Goal: Information Seeking & Learning: Learn about a topic

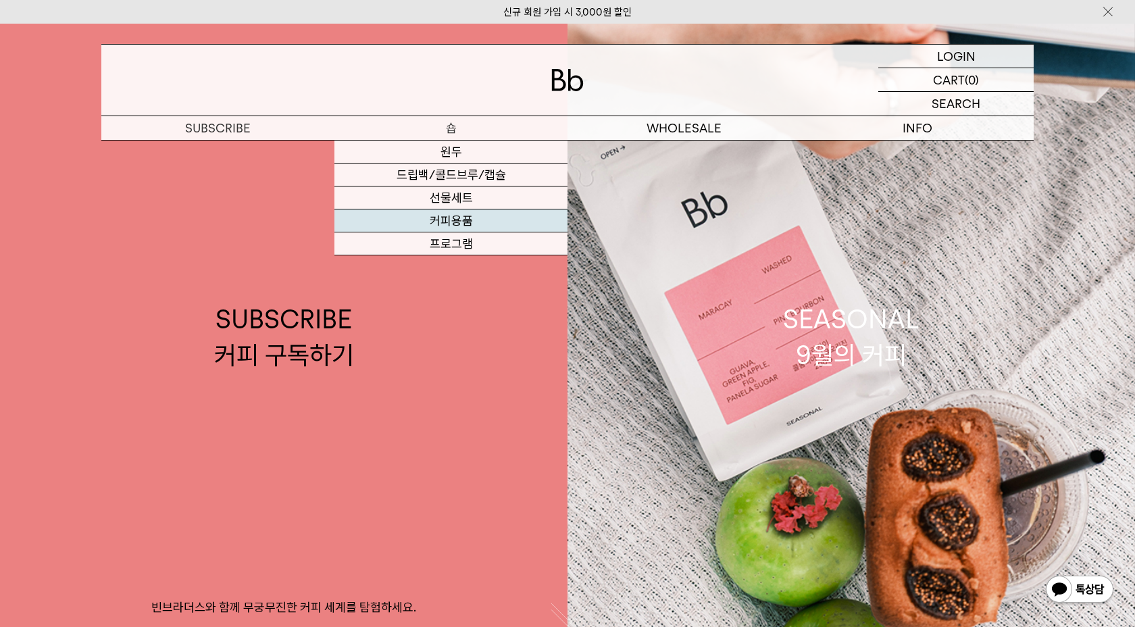
click at [483, 215] on link "커피용품" at bounding box center [451, 221] width 233 height 23
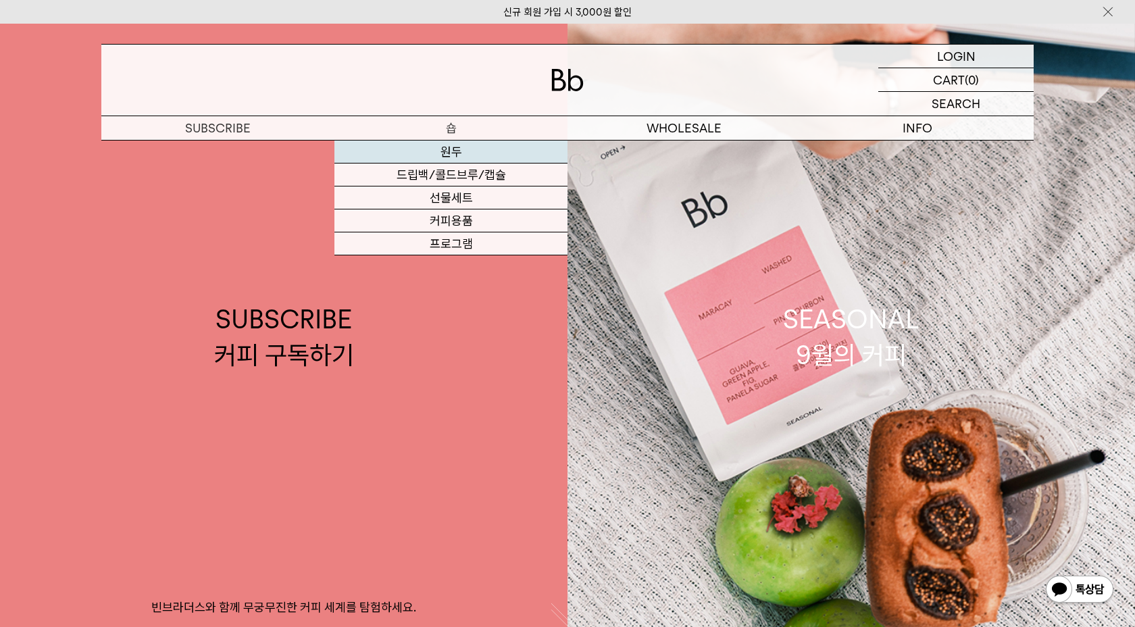
click at [475, 161] on link "원두" at bounding box center [451, 152] width 233 height 23
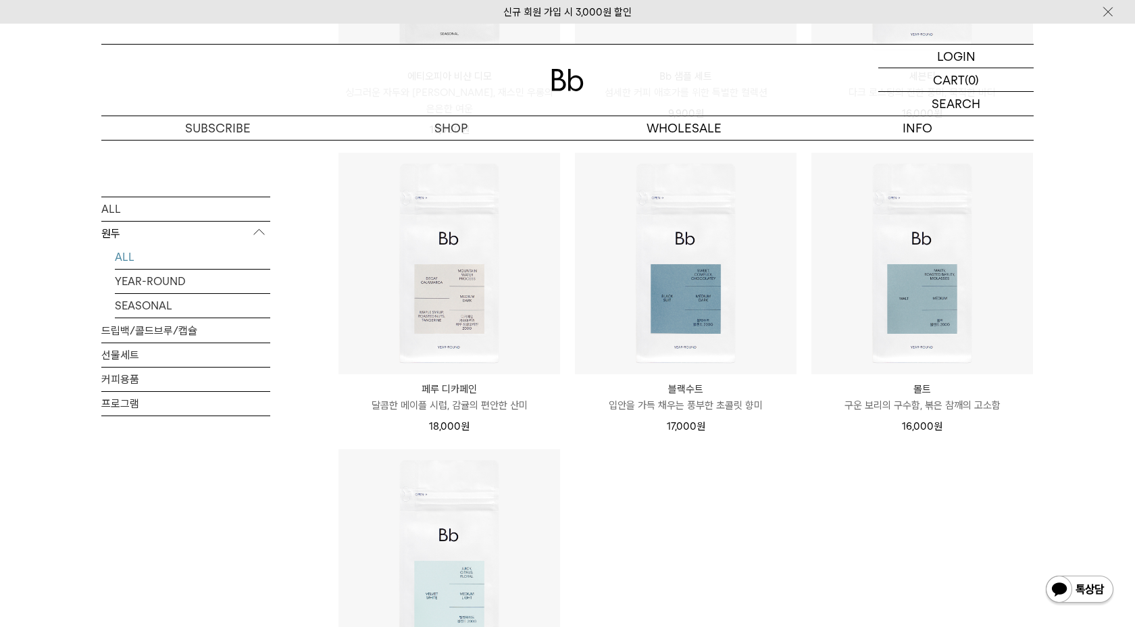
scroll to position [1137, 0]
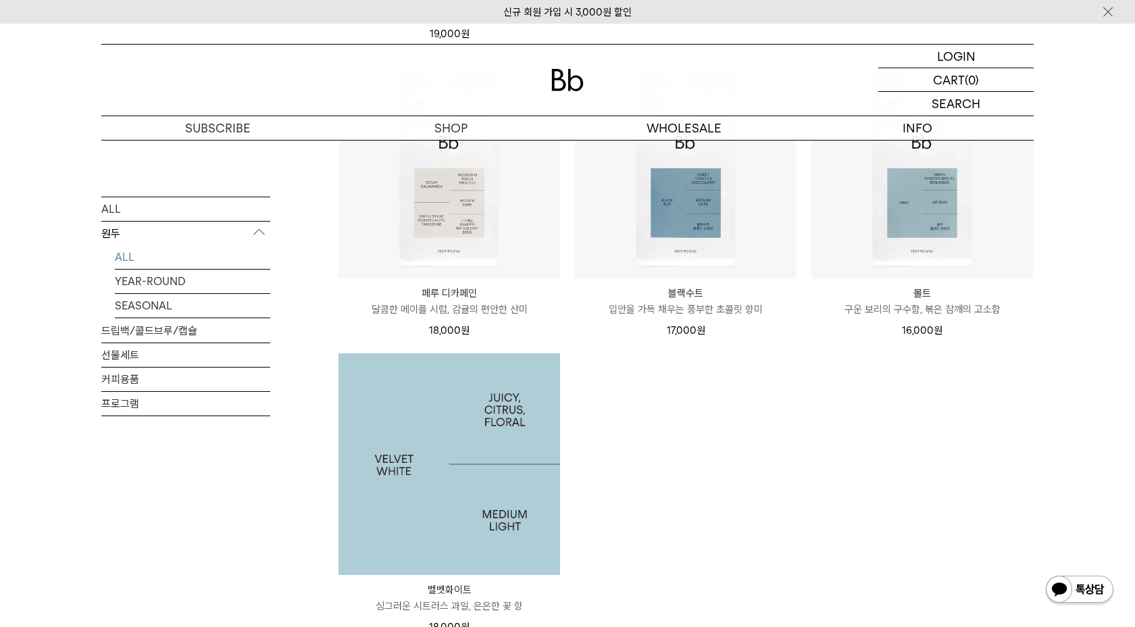
click at [429, 454] on img at bounding box center [450, 464] width 222 height 222
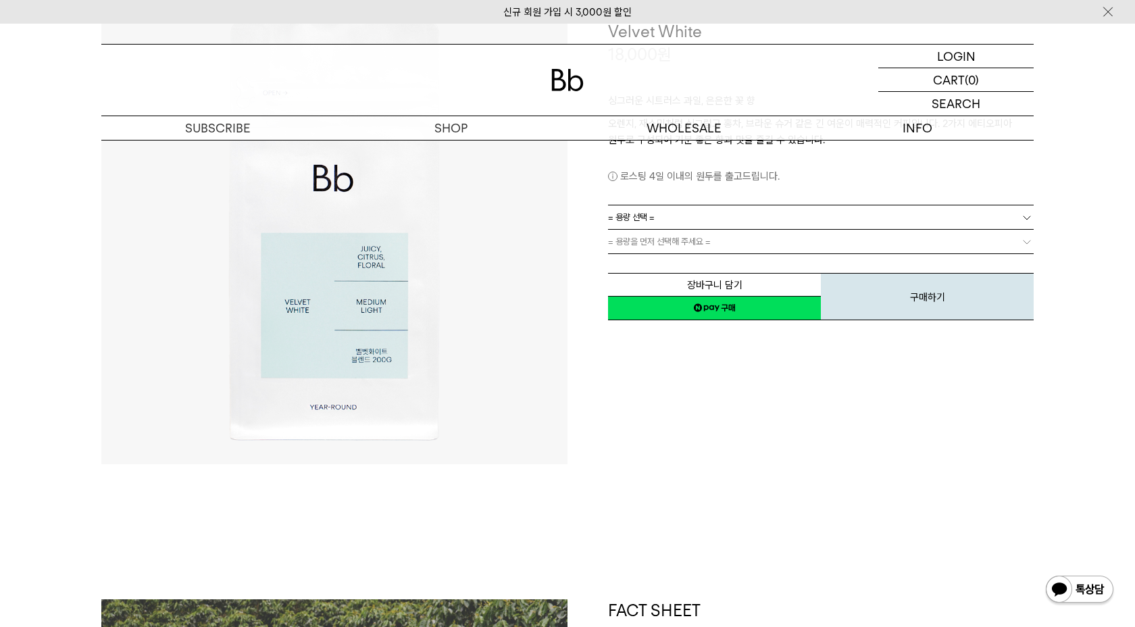
scroll to position [530, 0]
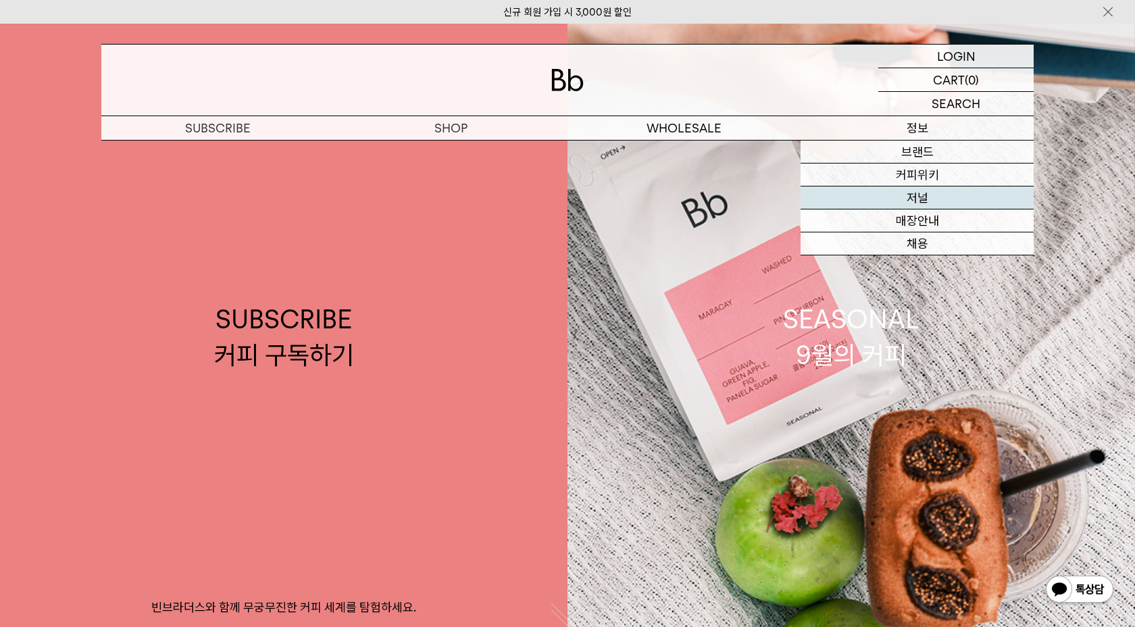
click at [887, 195] on link "저널" at bounding box center [917, 198] width 233 height 23
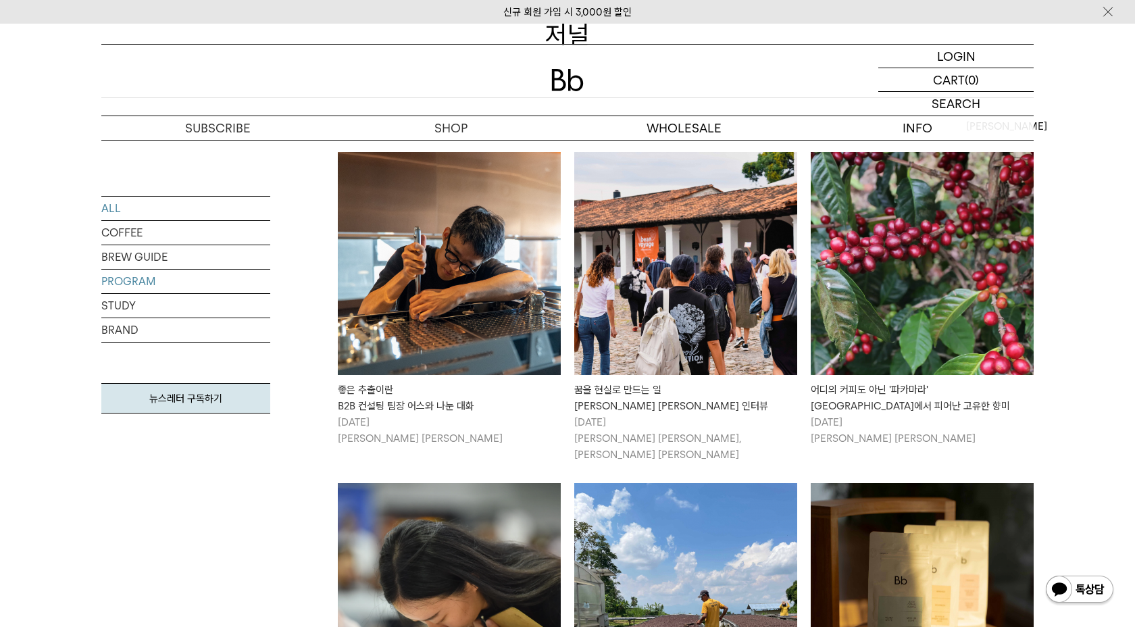
scroll to position [205, 0]
click at [188, 225] on link "COFFEE" at bounding box center [185, 233] width 169 height 24
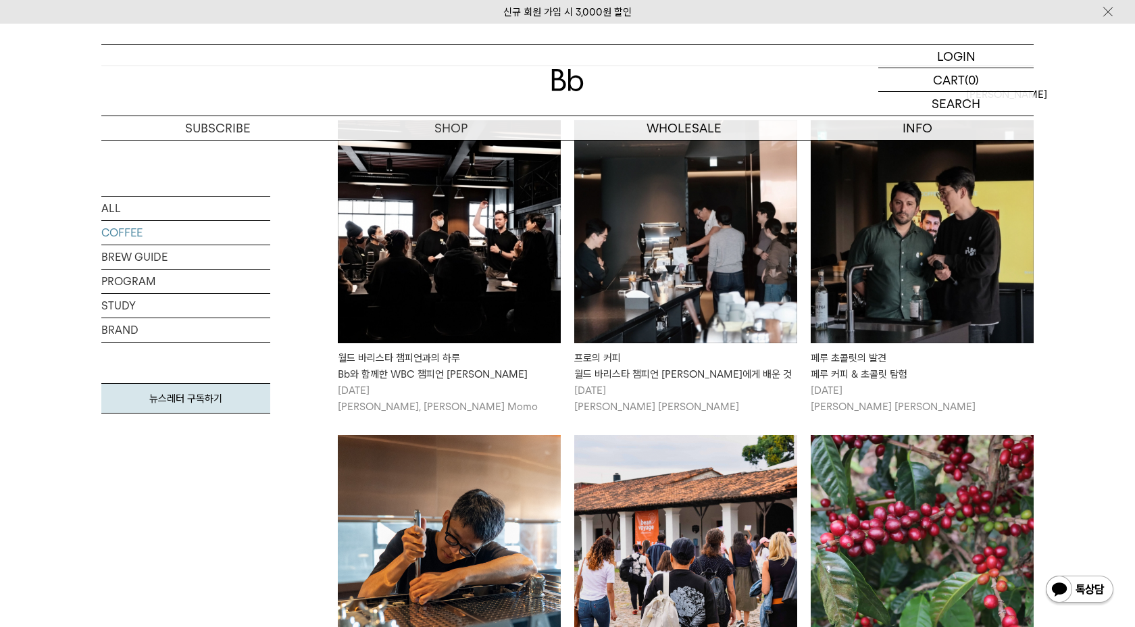
scroll to position [778, 0]
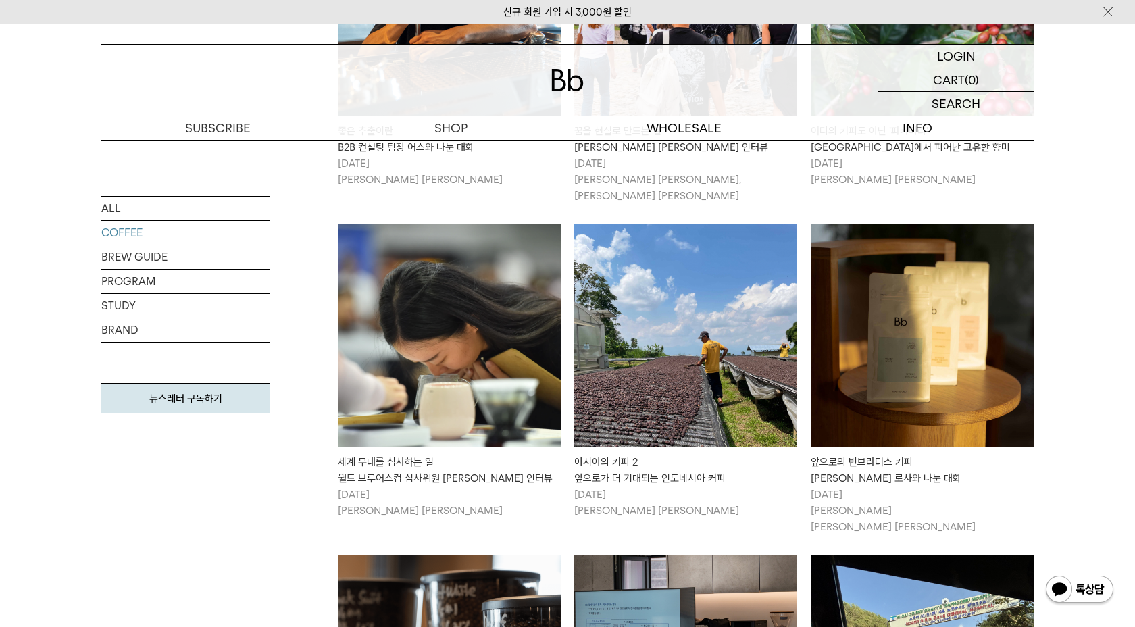
click at [902, 399] on img at bounding box center [922, 335] width 223 height 223
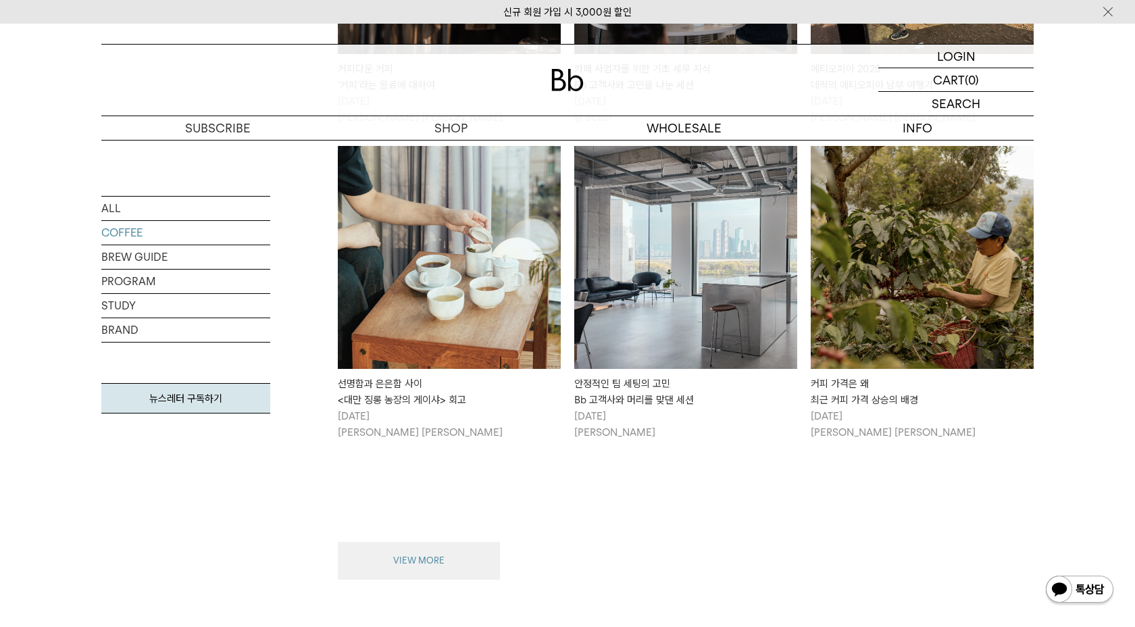
click at [479, 545] on button "VIEW MORE" at bounding box center [419, 561] width 162 height 38
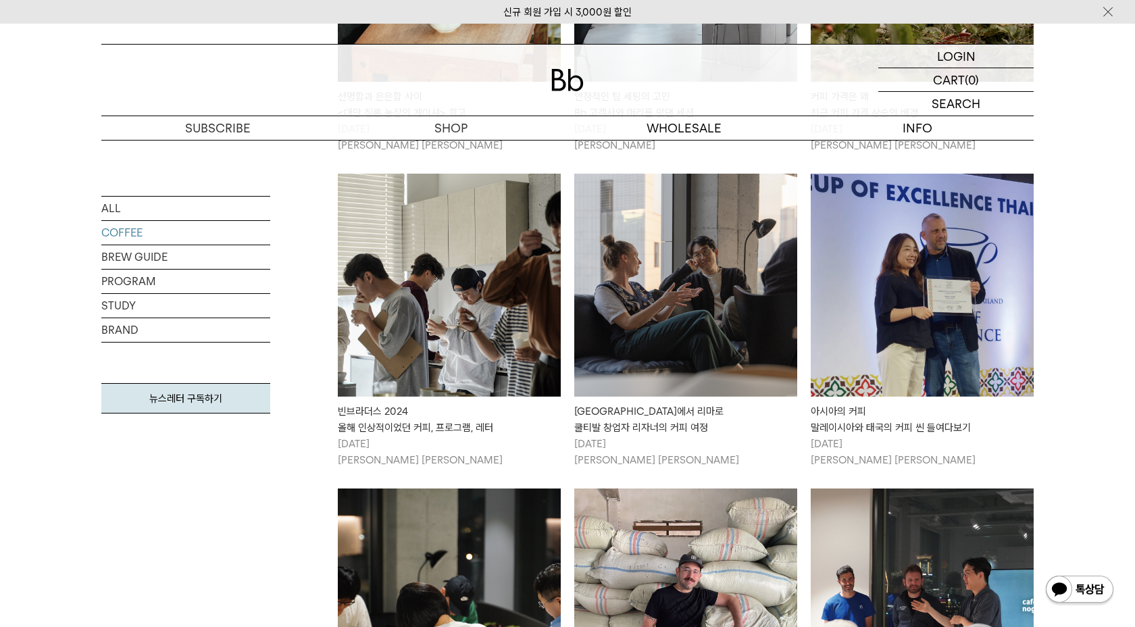
scroll to position [1792, 0]
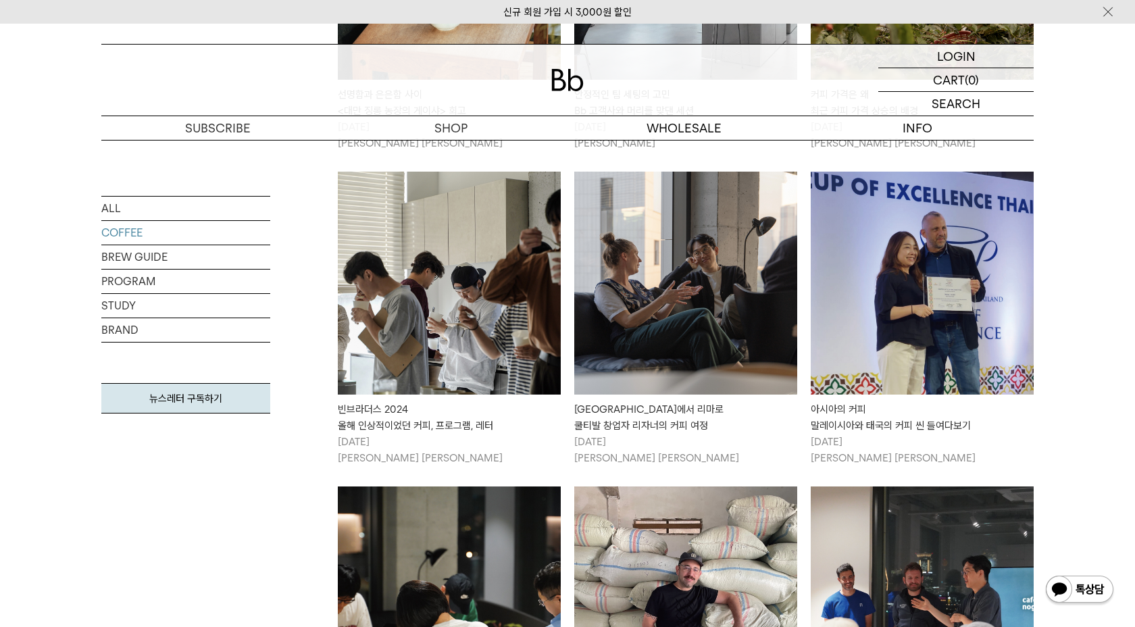
click at [689, 321] on img at bounding box center [685, 283] width 223 height 223
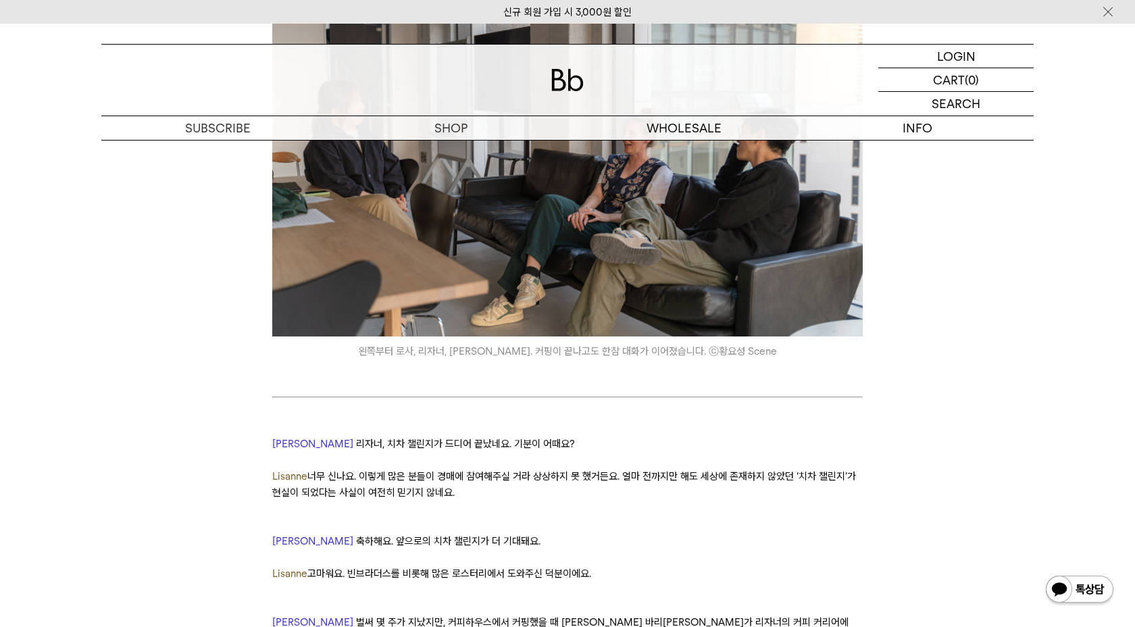
scroll to position [1213, 0]
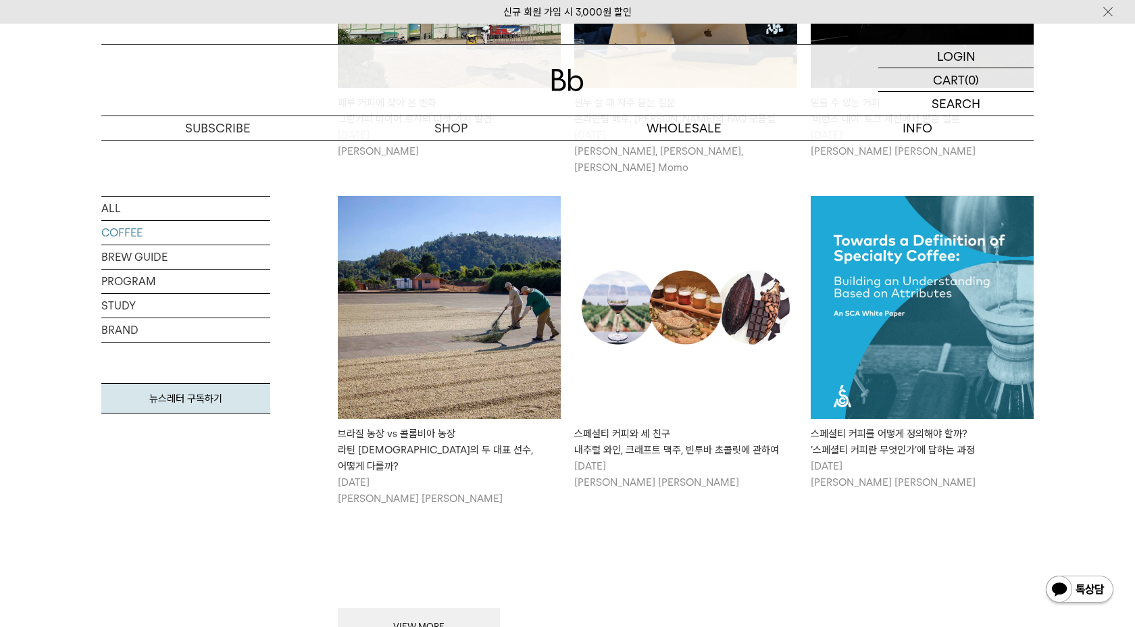
scroll to position [3056, 0]
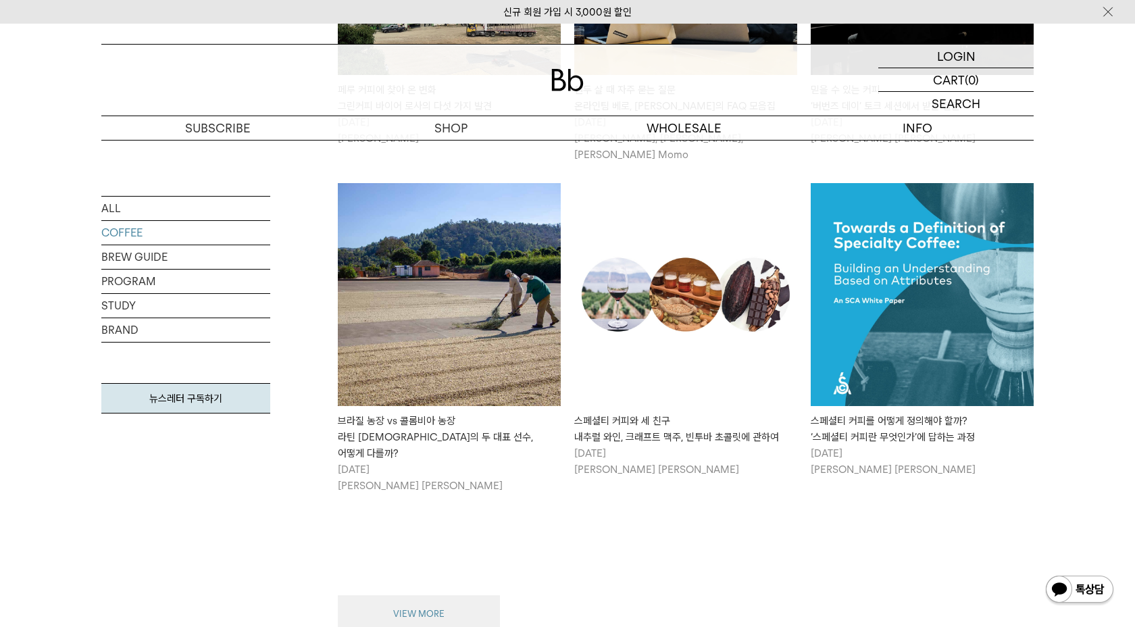
click at [463, 595] on button "VIEW MORE" at bounding box center [419, 614] width 162 height 38
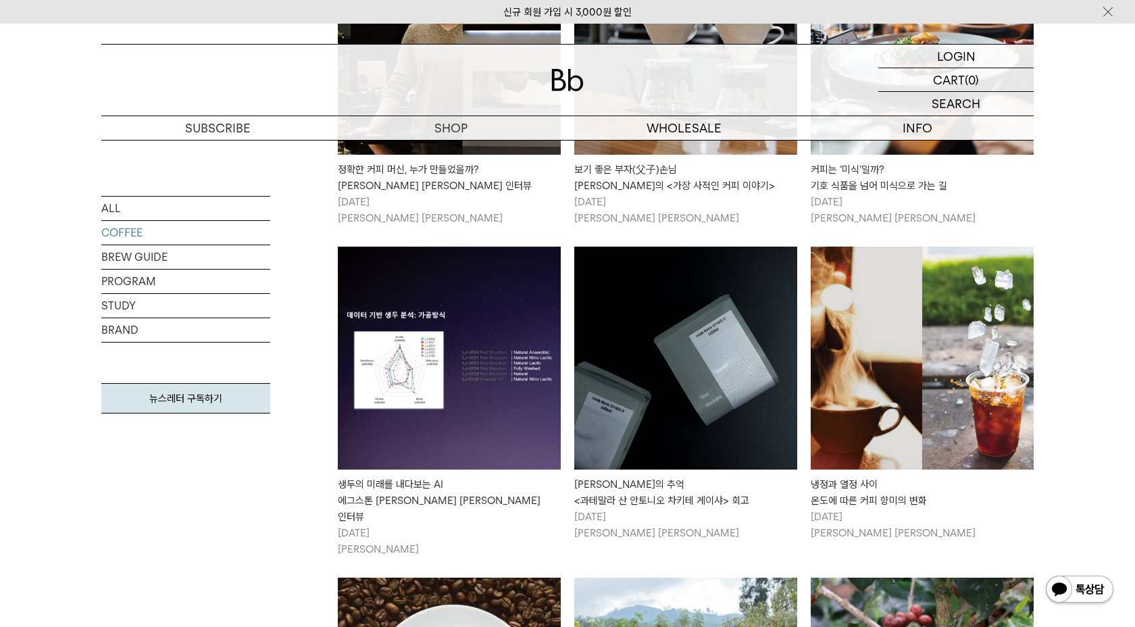
scroll to position [3975, 0]
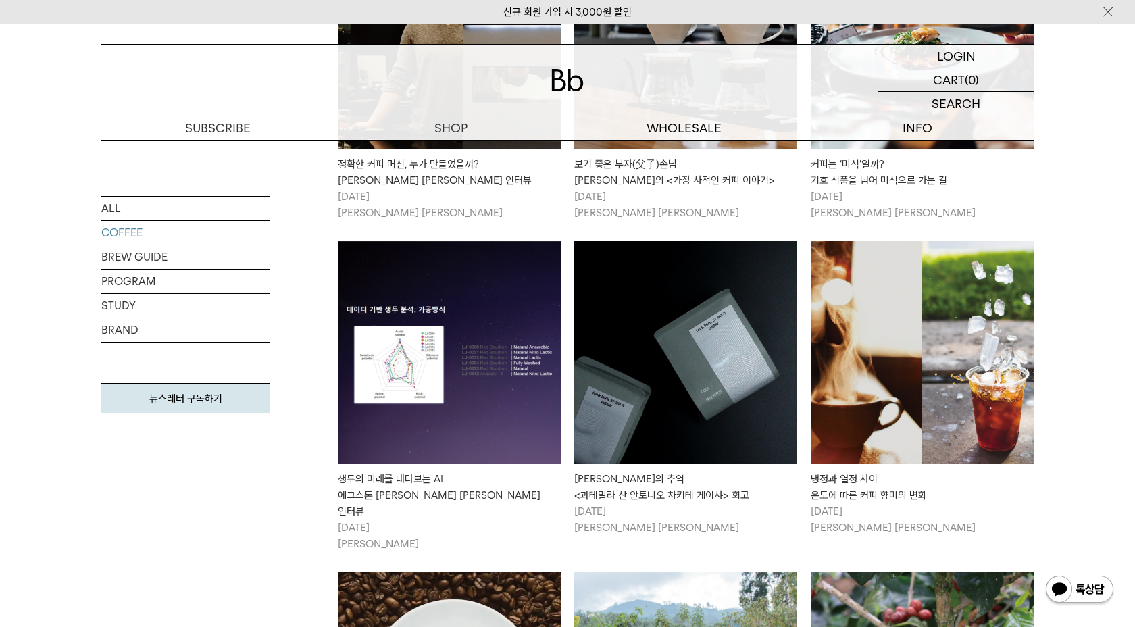
click at [666, 300] on img at bounding box center [685, 352] width 223 height 223
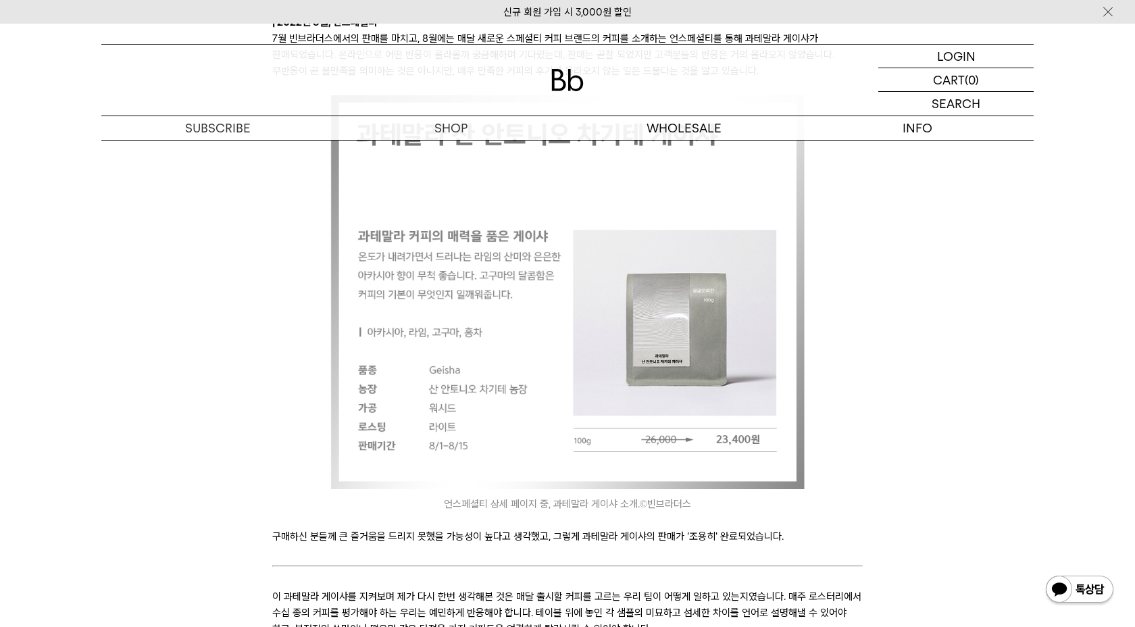
scroll to position [4045, 0]
